Goal: Information Seeking & Learning: Learn about a topic

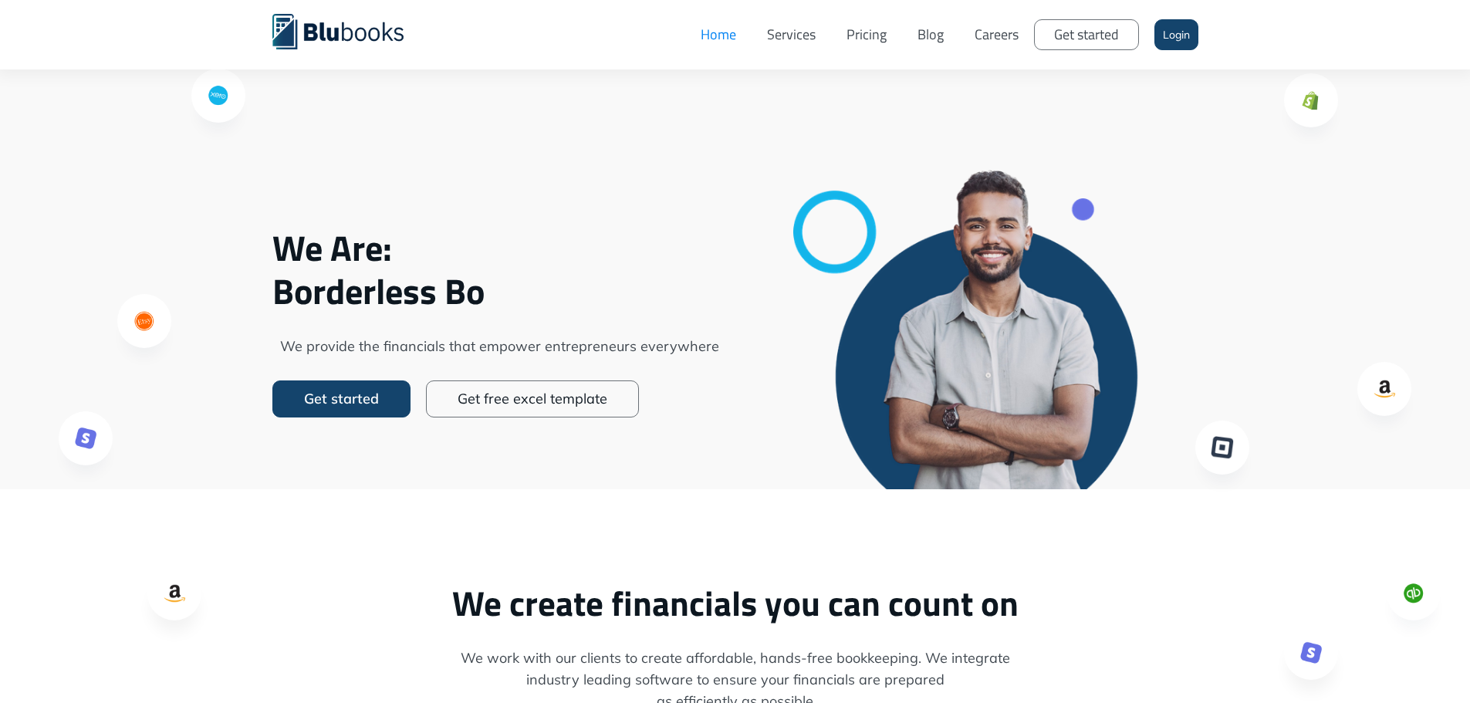
click at [779, 35] on link "Services" at bounding box center [791, 35] width 79 height 46
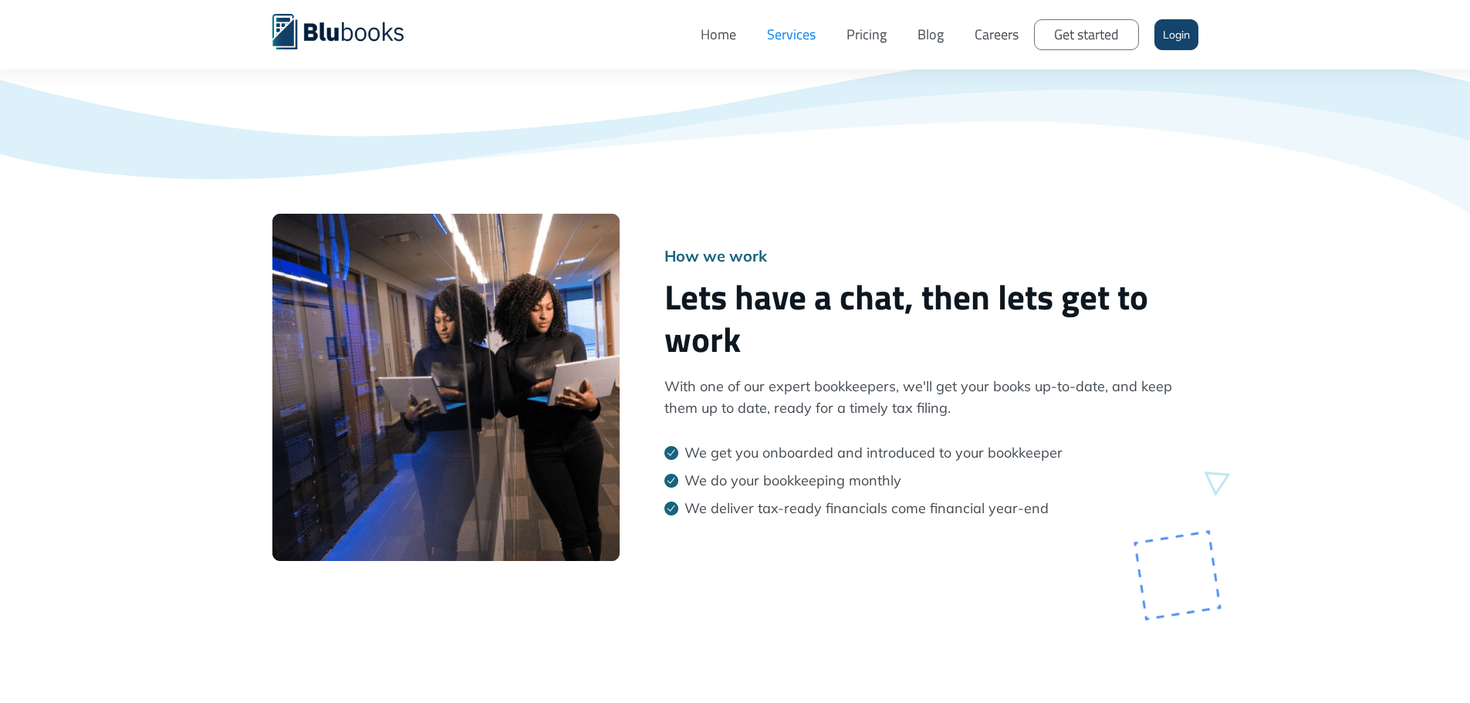
scroll to position [2006, 0]
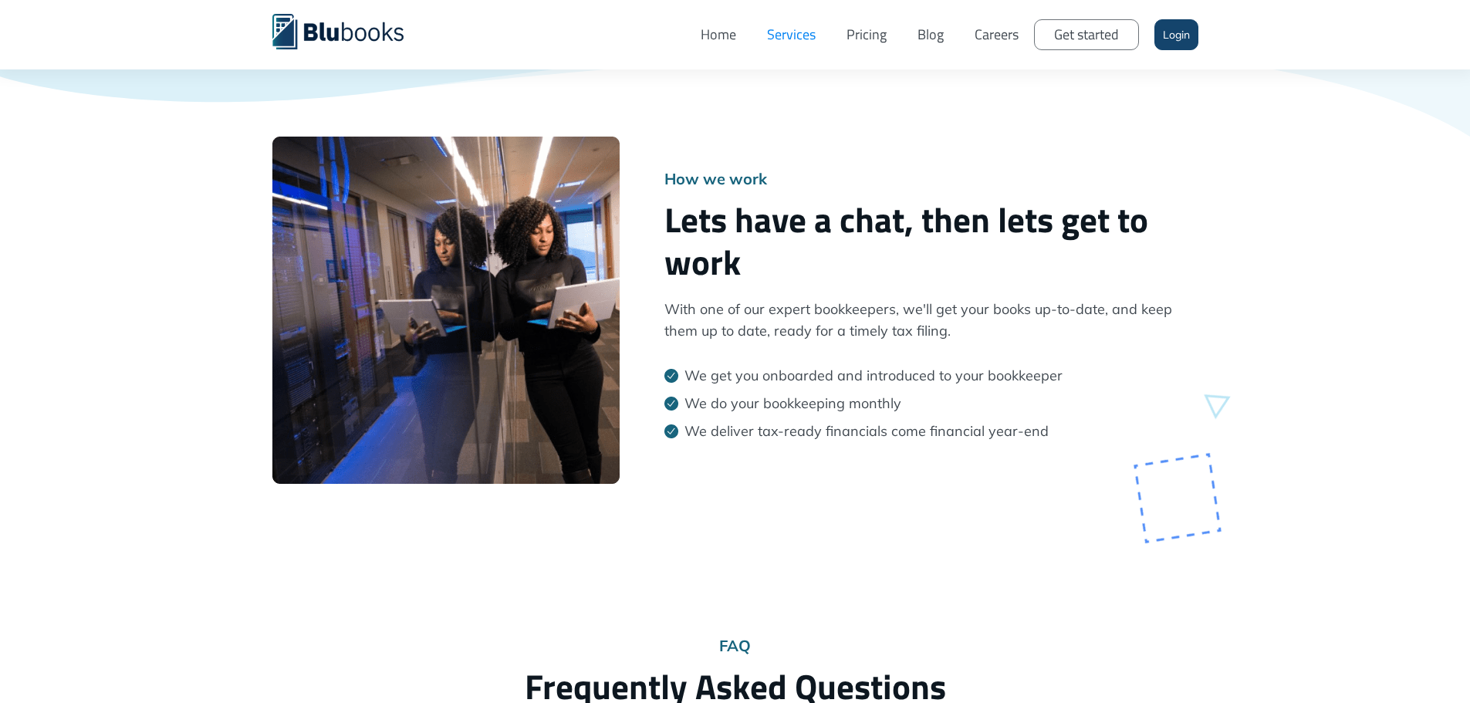
click at [868, 31] on link "Pricing" at bounding box center [866, 35] width 71 height 46
